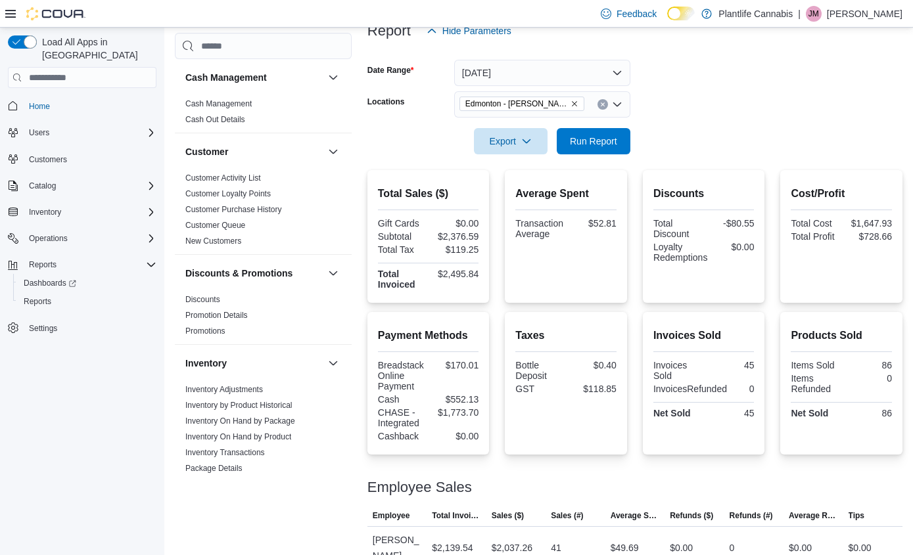
scroll to position [166, 0]
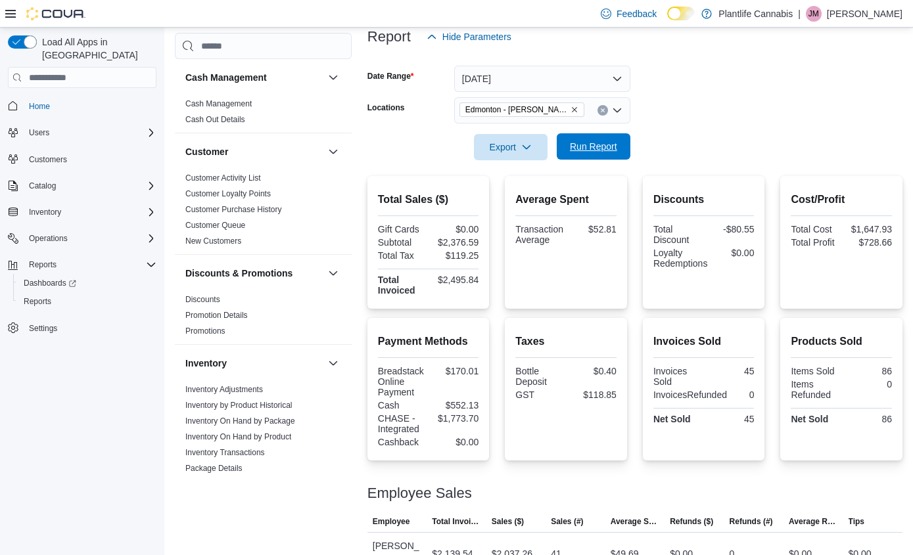
click at [592, 149] on span "Run Report" at bounding box center [593, 146] width 47 height 13
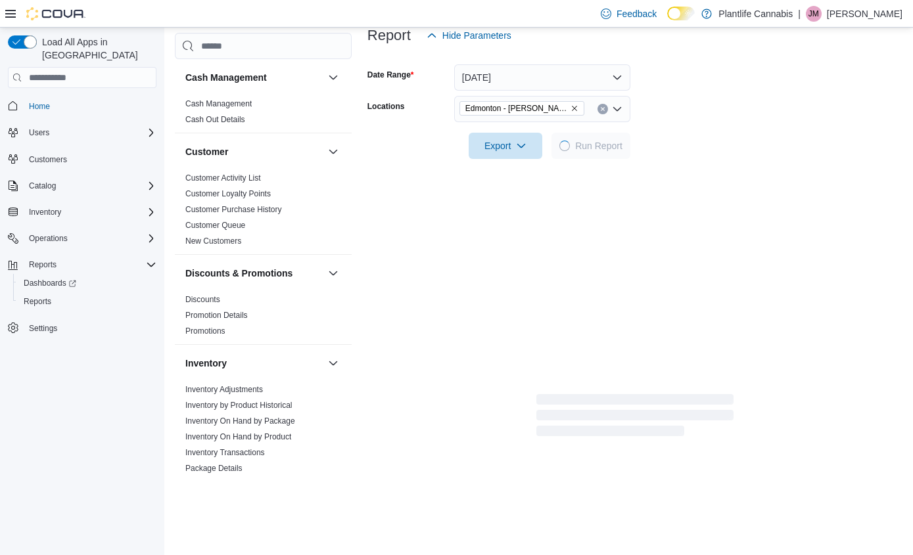
scroll to position [239, 0]
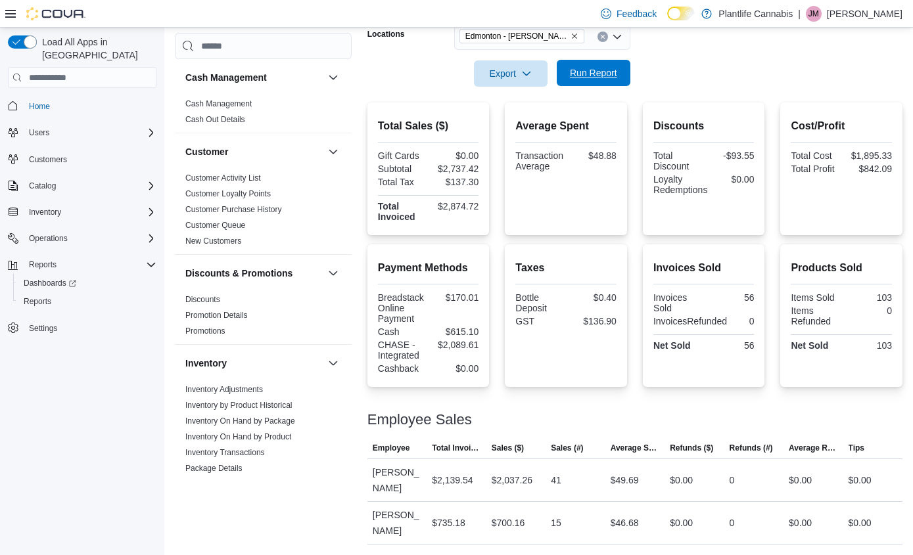
click at [582, 83] on span "Run Report" at bounding box center [594, 73] width 58 height 26
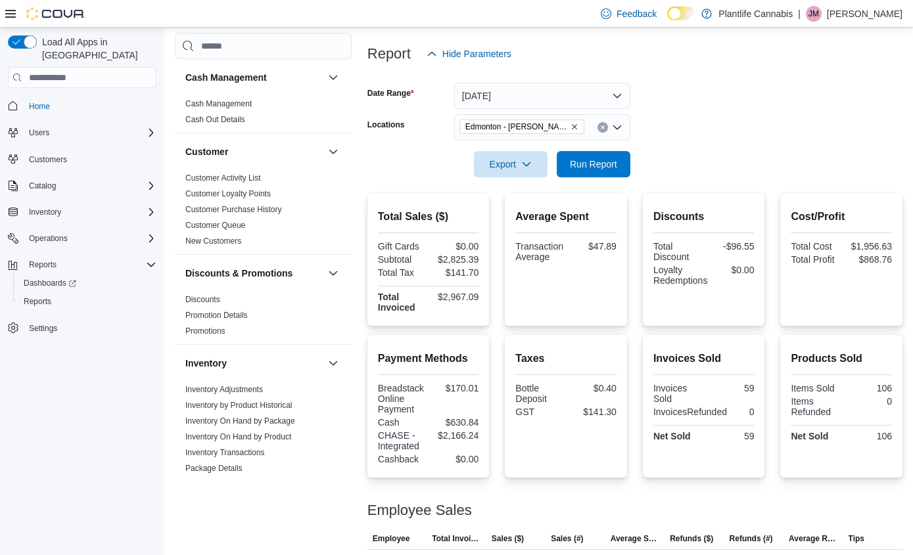
scroll to position [144, 0]
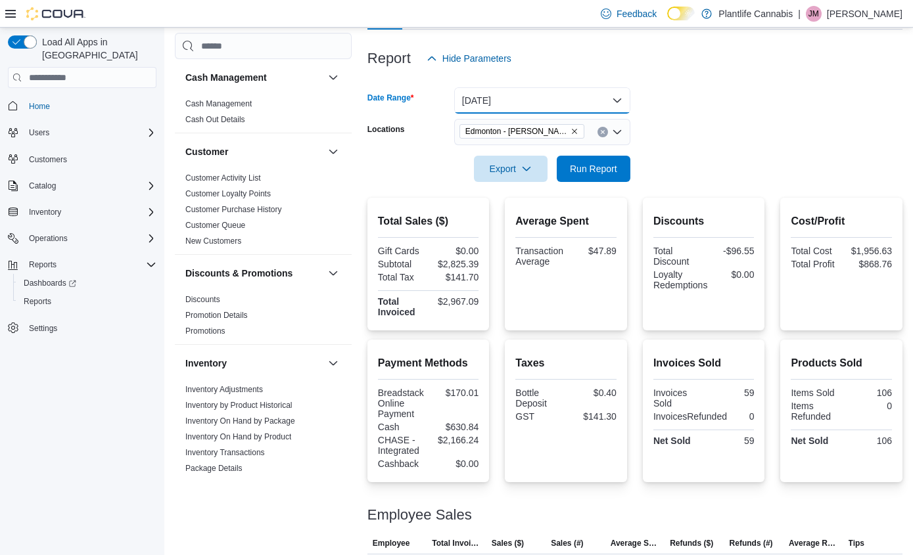
click at [556, 98] on button "[DATE]" at bounding box center [542, 100] width 176 height 26
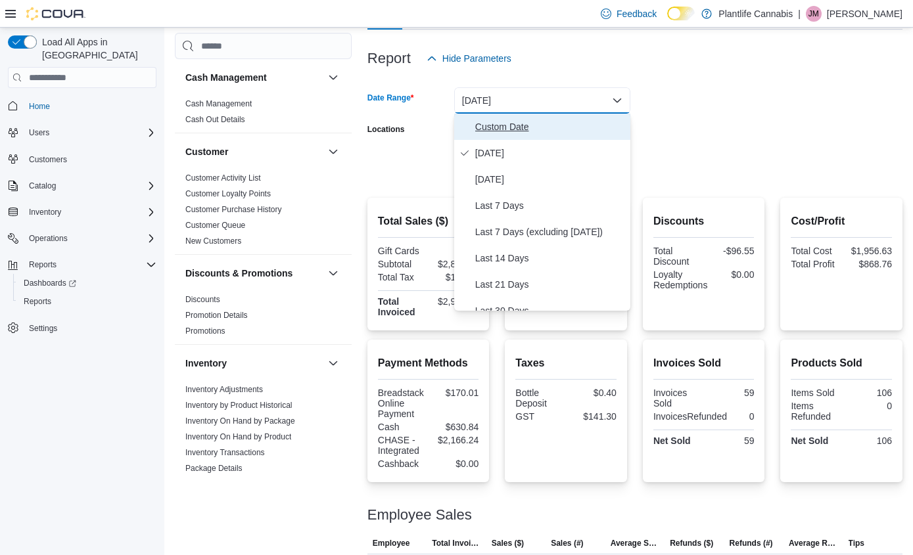
click at [514, 121] on span "Custom Date" at bounding box center [550, 127] width 150 height 16
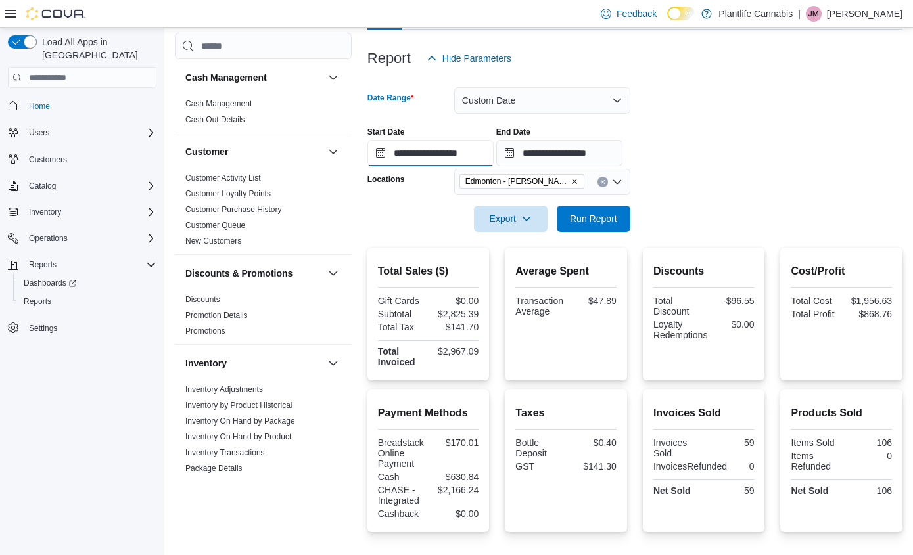
click at [463, 156] on input "**********" at bounding box center [430, 153] width 126 height 26
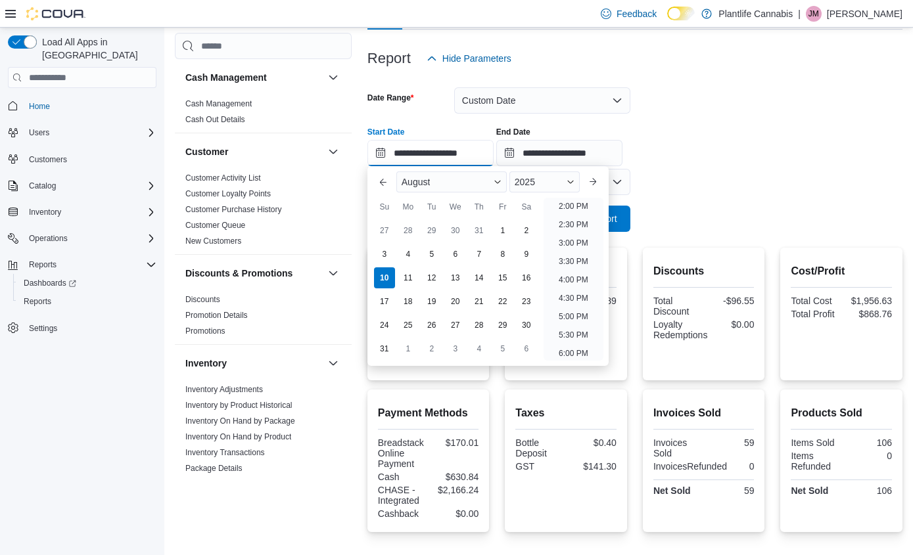
scroll to position [518, 0]
click at [581, 277] on li "4:00 PM" at bounding box center [574, 279] width 40 height 16
type input "**********"
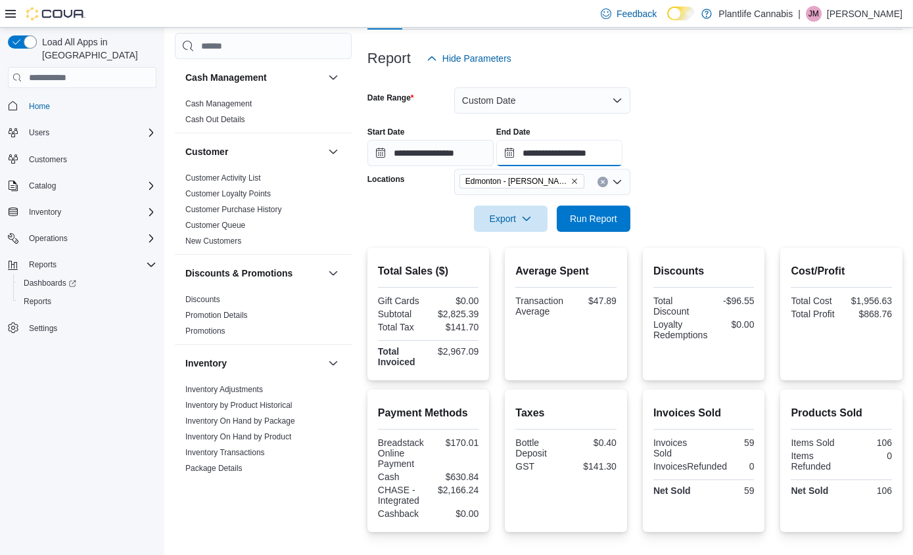
click at [601, 162] on input "**********" at bounding box center [559, 153] width 126 height 26
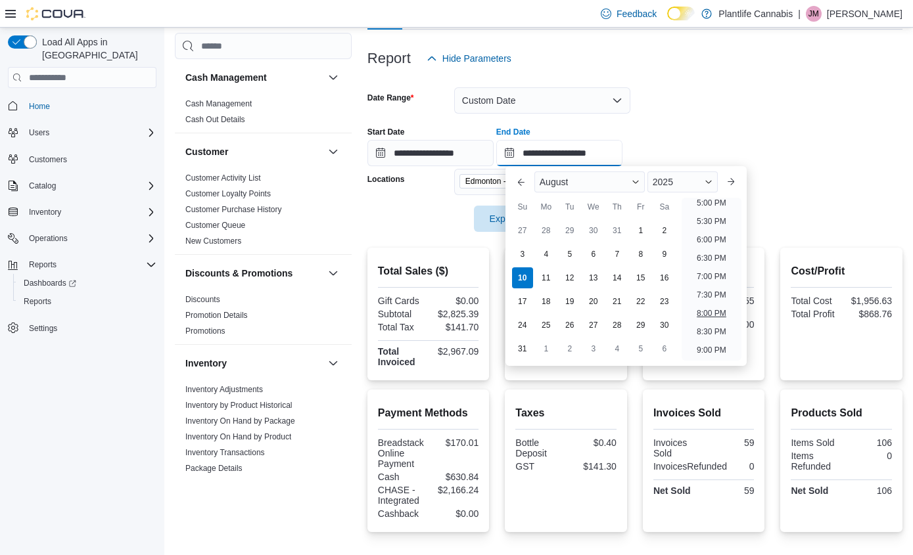
scroll to position [578, 0]
click at [708, 289] on li "6:00 PM" at bounding box center [712, 293] width 40 height 16
type input "**********"
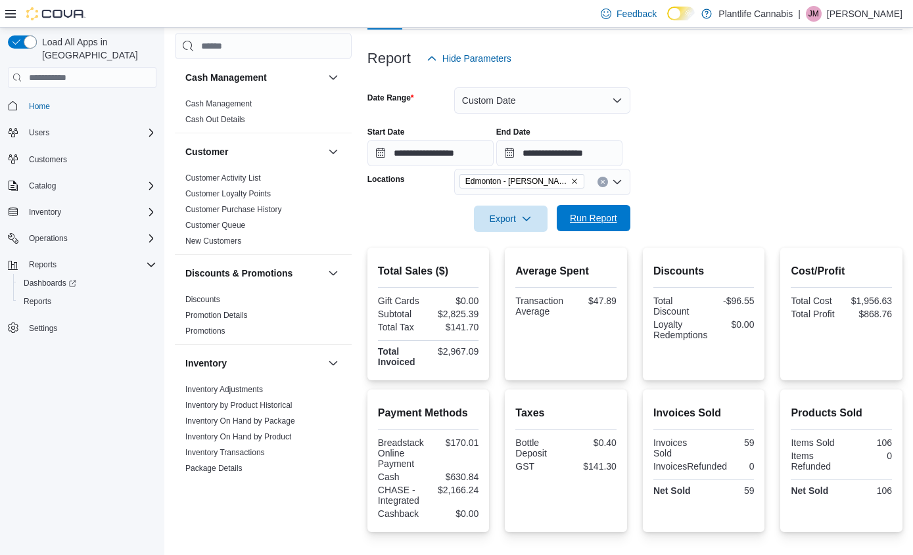
click at [565, 210] on span "Run Report" at bounding box center [594, 218] width 58 height 26
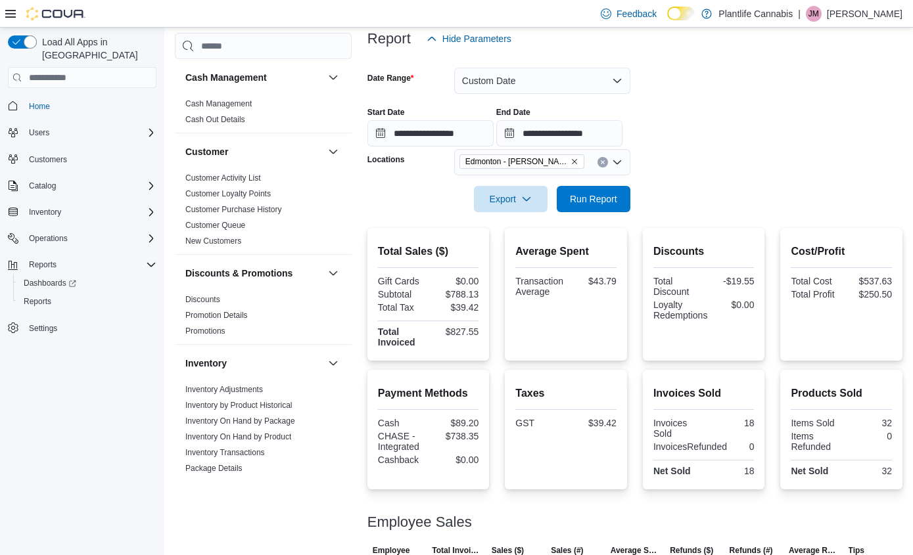
scroll to position [149, 0]
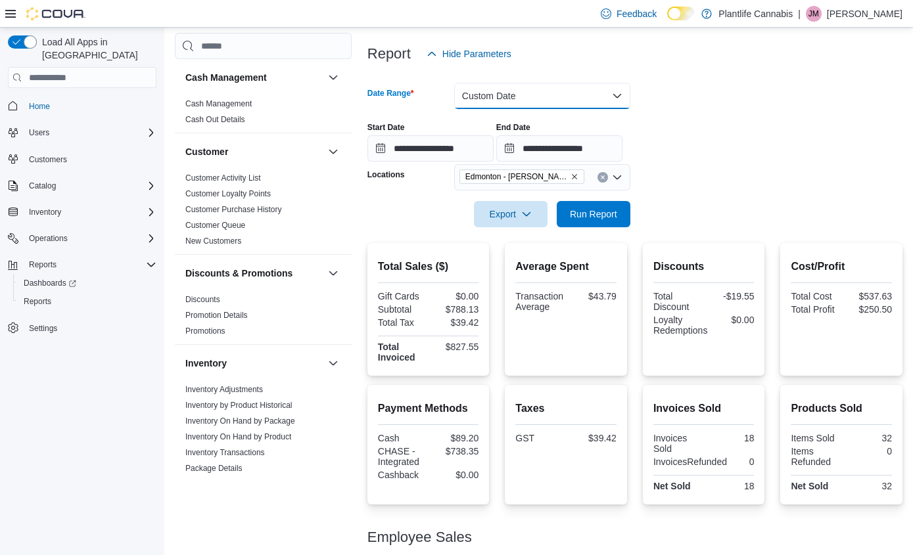
click at [559, 96] on button "Custom Date" at bounding box center [542, 96] width 176 height 26
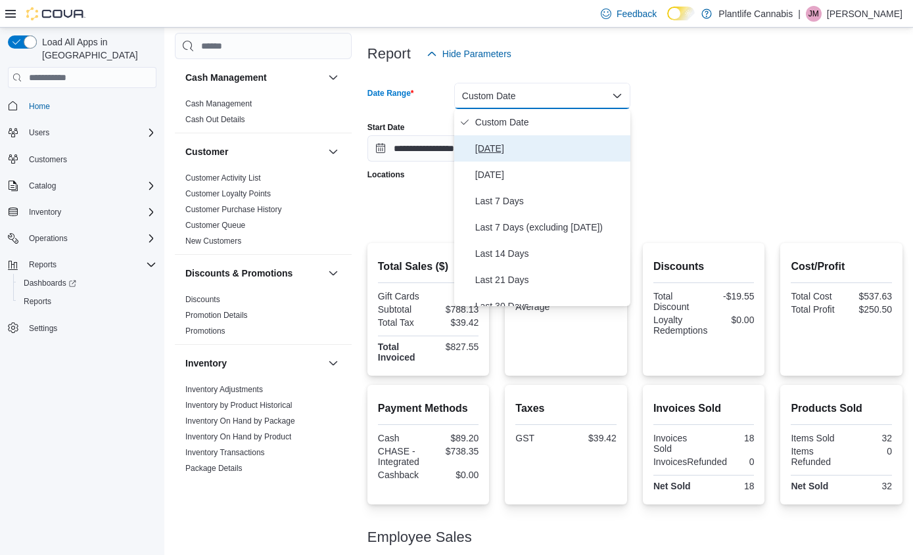
click at [514, 145] on span "[DATE]" at bounding box center [550, 149] width 150 height 16
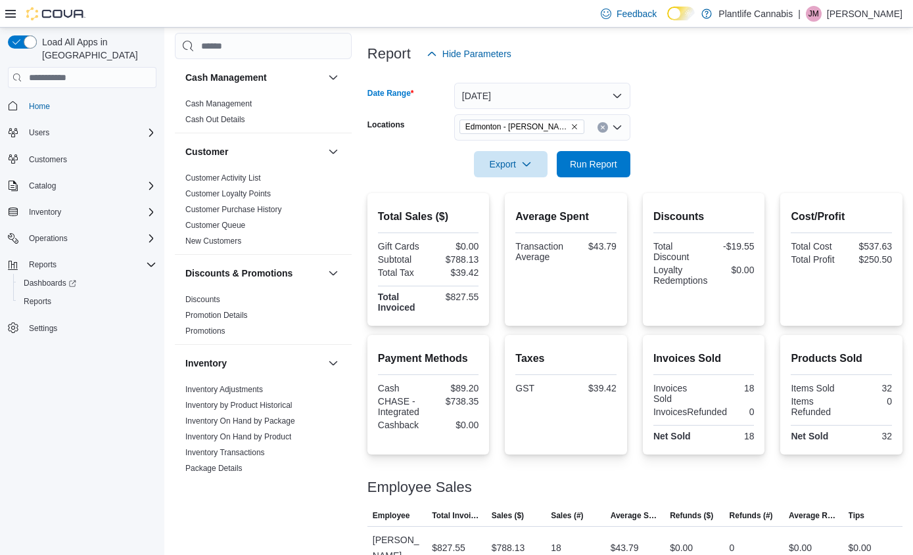
click at [638, 168] on form "Date Range [DATE] Locations [GEOGRAPHIC_DATA] - [GEOGRAPHIC_DATA][PERSON_NAME] …" at bounding box center [634, 122] width 535 height 110
click at [623, 168] on button "Run Report" at bounding box center [594, 164] width 74 height 26
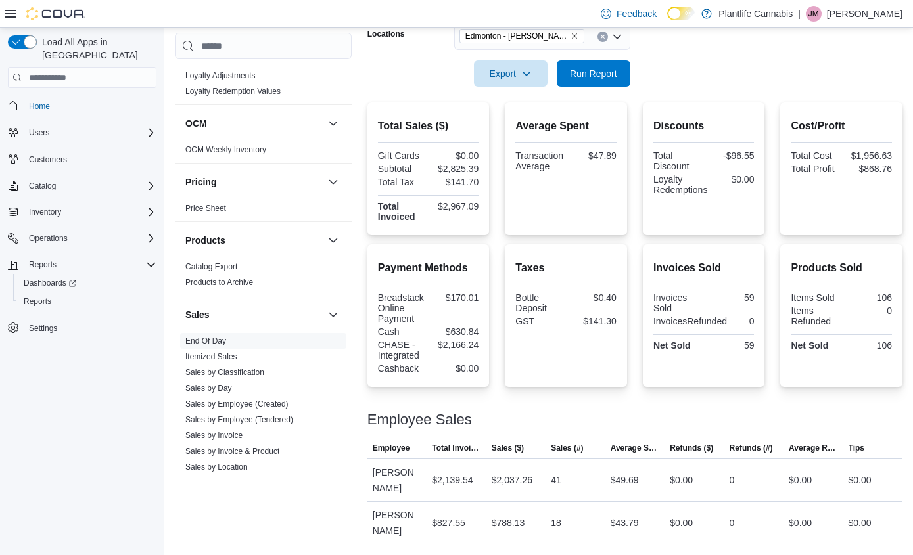
scroll to position [702, 0]
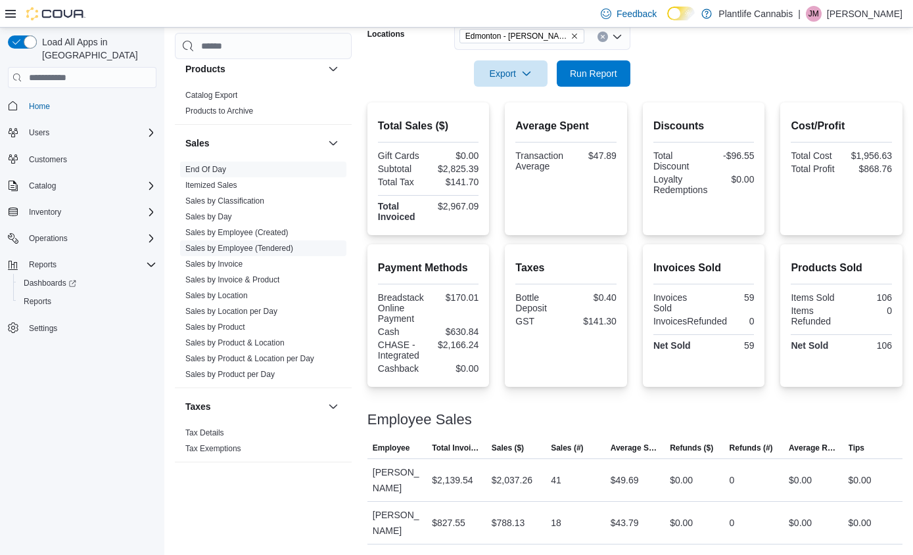
click at [266, 247] on link "Sales by Employee (Tendered)" at bounding box center [239, 248] width 108 height 9
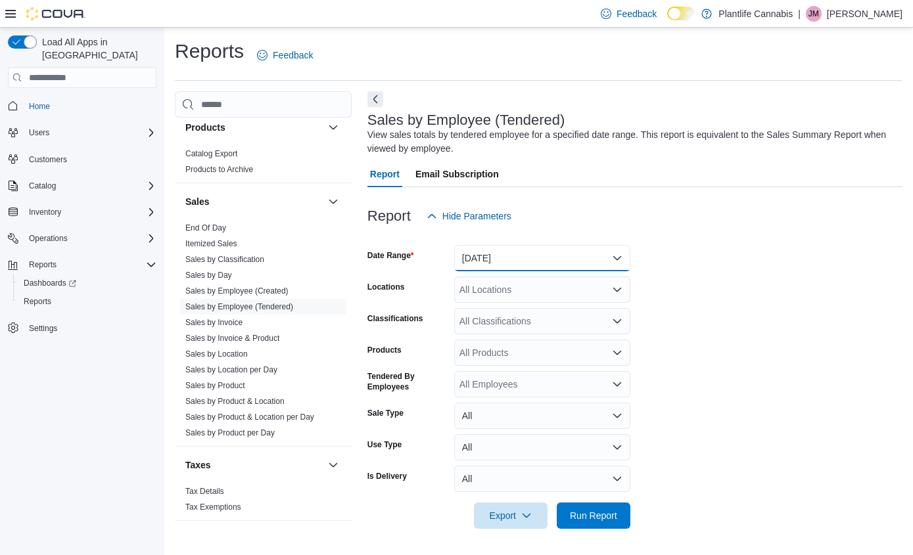
click at [491, 250] on button "[DATE]" at bounding box center [542, 258] width 176 height 26
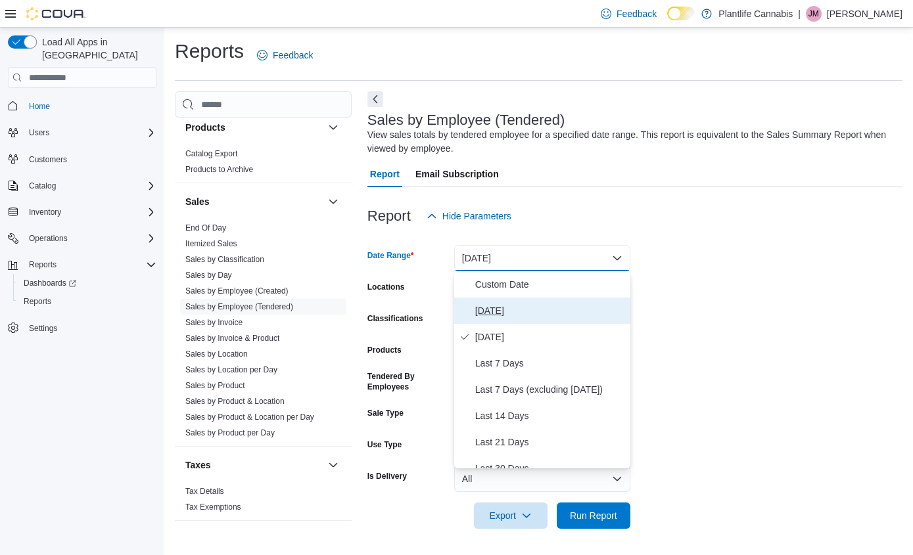
click at [493, 307] on span "[DATE]" at bounding box center [550, 311] width 150 height 16
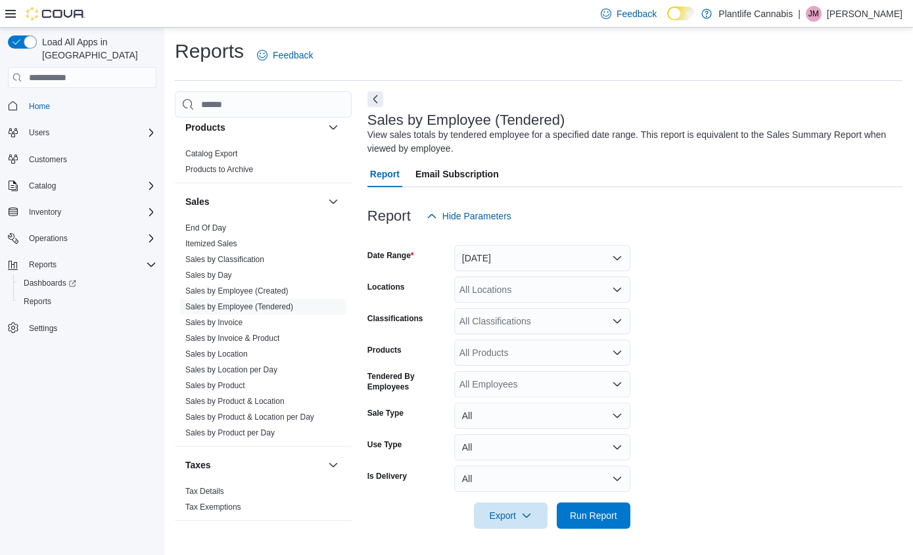
click at [502, 292] on div "All Locations" at bounding box center [542, 290] width 176 height 26
type input "****"
drag, startPoint x: 567, startPoint y: 310, endPoint x: 793, endPoint y: 334, distance: 227.4
click at [573, 311] on span "Edmonton - [PERSON_NAME]" at bounding box center [552, 312] width 126 height 13
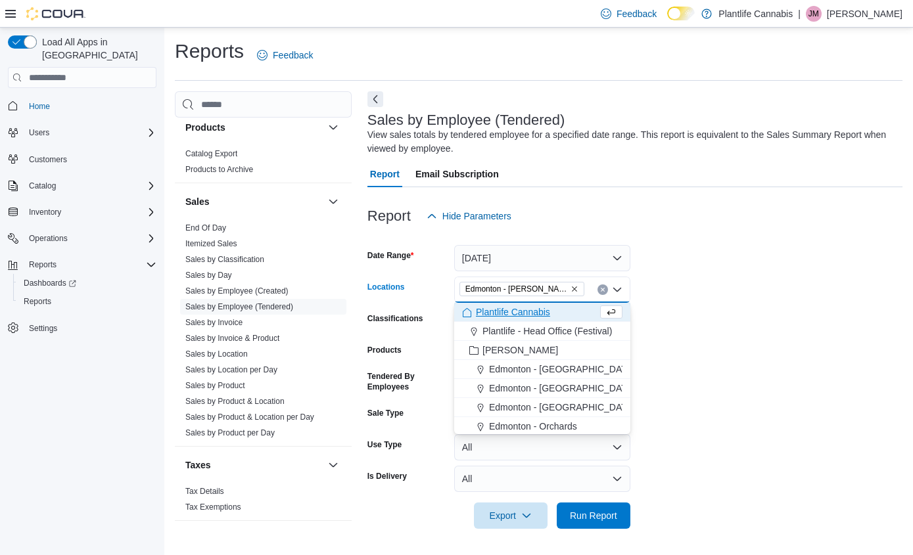
drag, startPoint x: 793, startPoint y: 334, endPoint x: 690, endPoint y: 342, distance: 104.2
click at [777, 337] on form "Date Range [DATE] Locations [GEOGRAPHIC_DATA] - [PERSON_NAME][GEOGRAPHIC_DATA] …" at bounding box center [634, 379] width 535 height 300
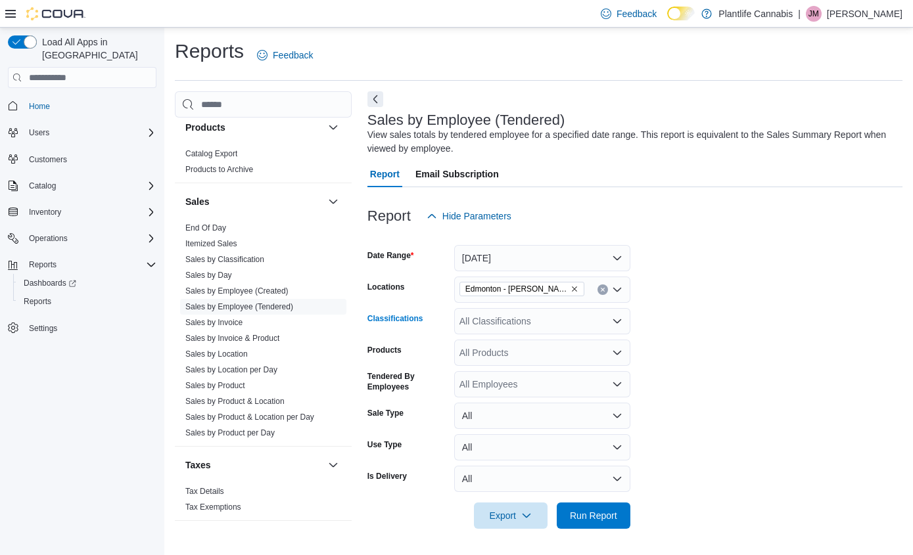
click at [598, 331] on div "All Classifications" at bounding box center [542, 321] width 176 height 26
type input "***"
click at [553, 341] on span "Accessory Group" at bounding box center [518, 343] width 70 height 13
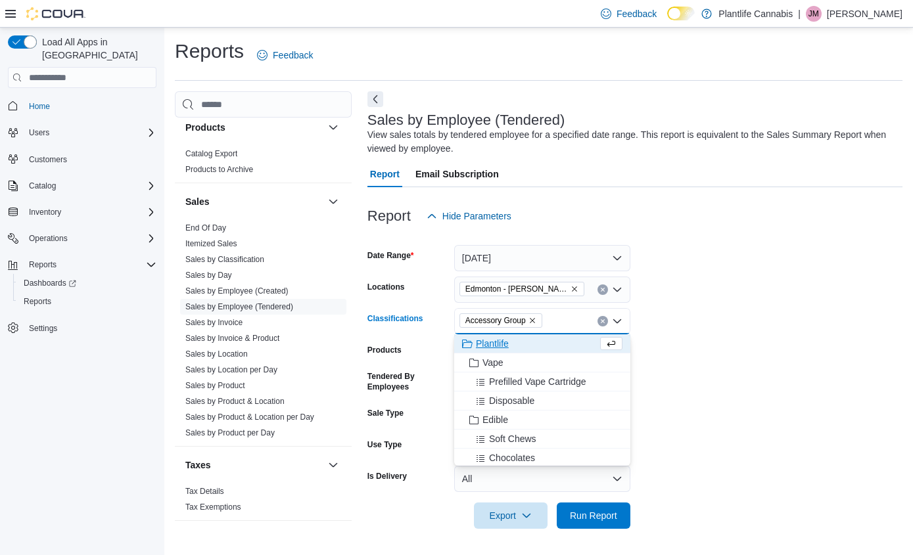
click at [642, 356] on form "Date Range [DATE] Locations [GEOGRAPHIC_DATA] - [GEOGRAPHIC_DATA][PERSON_NAME] …" at bounding box center [634, 379] width 535 height 300
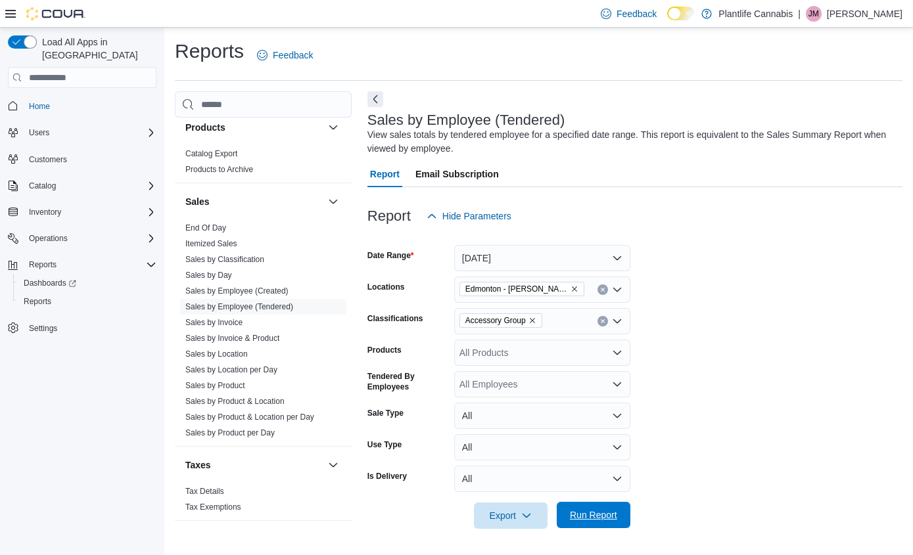
click at [570, 510] on span "Run Report" at bounding box center [593, 515] width 47 height 13
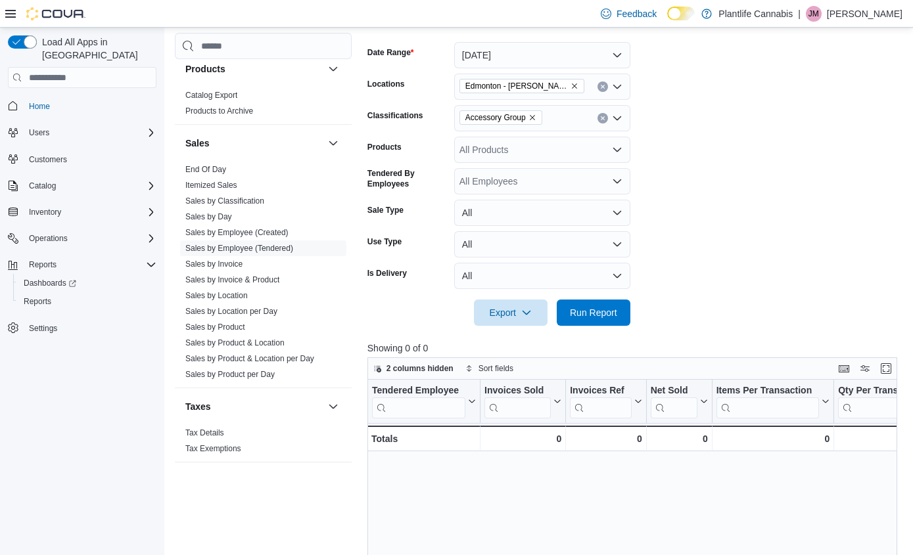
scroll to position [155, 0]
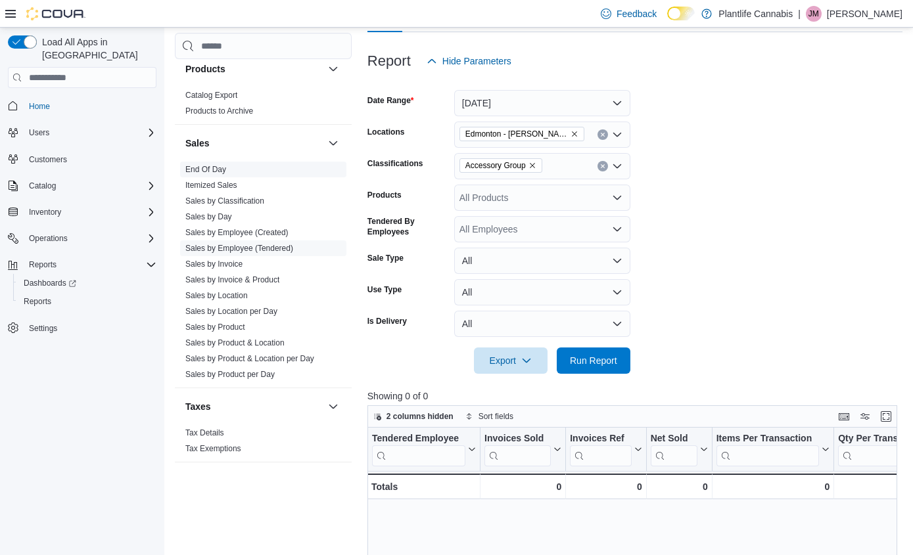
click at [219, 172] on link "End Of Day" at bounding box center [205, 169] width 41 height 9
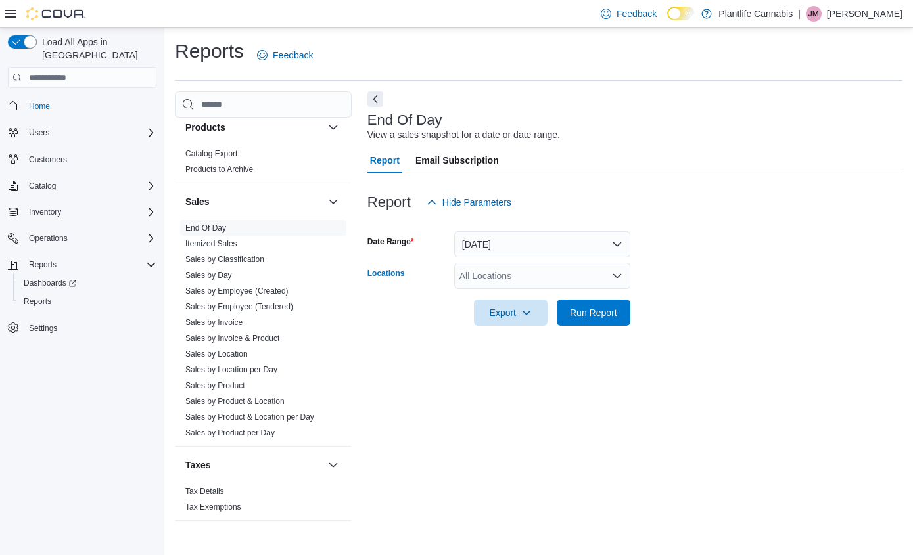
click at [497, 273] on div "All Locations" at bounding box center [542, 276] width 176 height 26
type input "****"
click at [561, 300] on span "Edmonton - [PERSON_NAME]" at bounding box center [552, 298] width 126 height 13
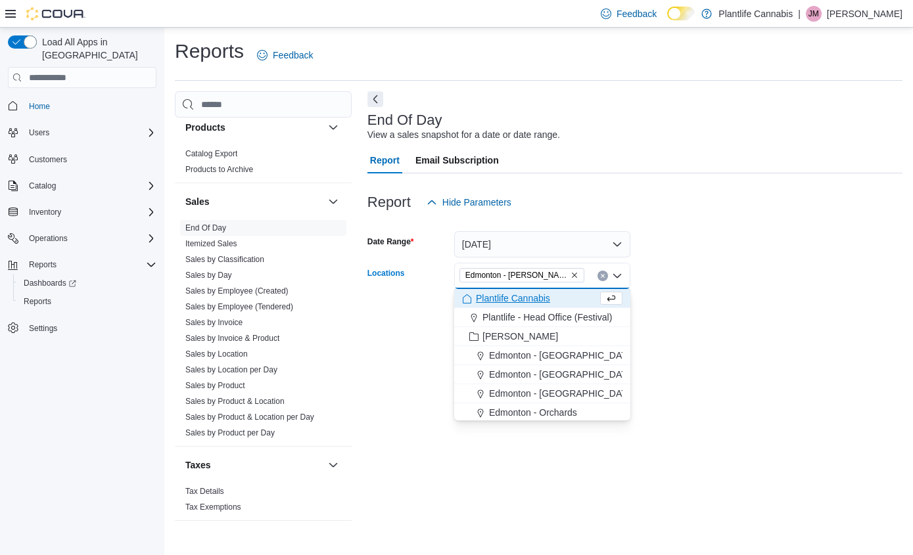
click at [739, 289] on div at bounding box center [634, 294] width 535 height 11
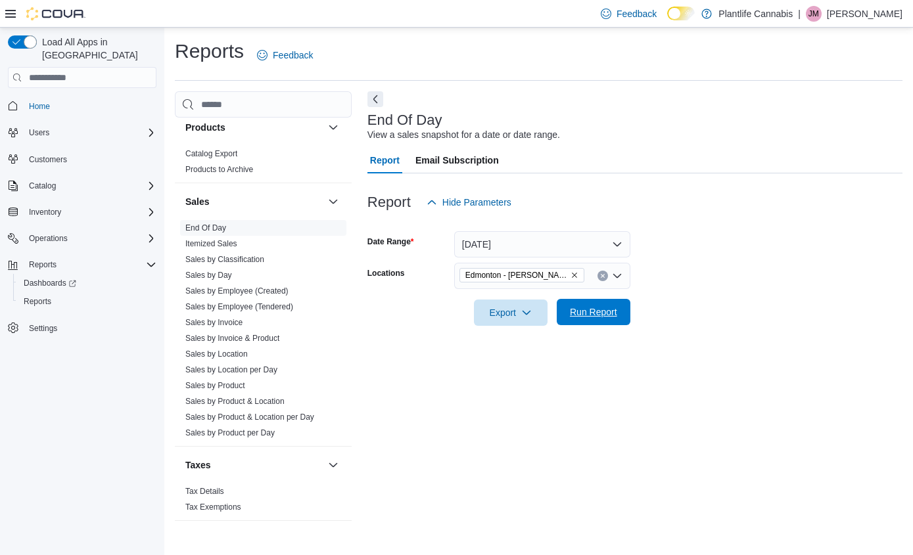
click at [606, 309] on span "Run Report" at bounding box center [593, 312] width 47 height 13
